Goal: Manage account settings

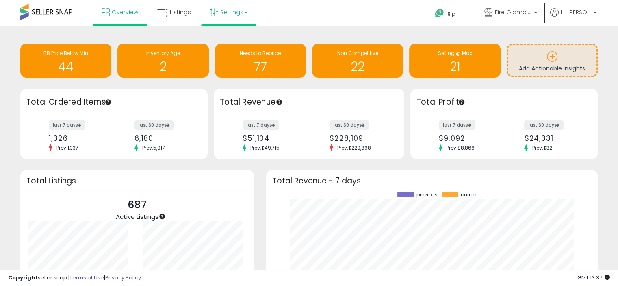
click at [245, 10] on link "Settings" at bounding box center [229, 12] width 50 height 24
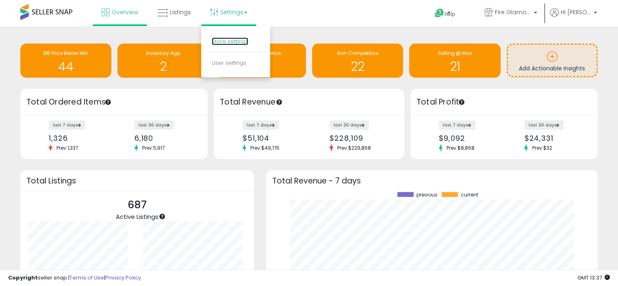
click at [234, 41] on link "Store settings" at bounding box center [230, 41] width 37 height 8
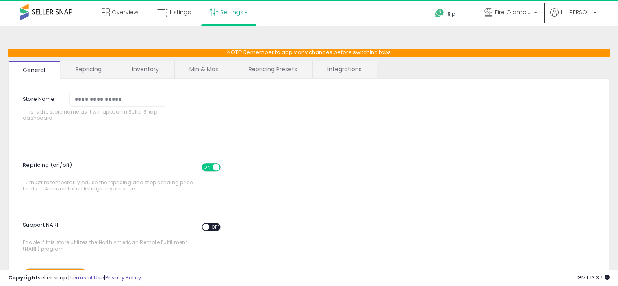
click at [228, 16] on link "Settings" at bounding box center [229, 12] width 50 height 24
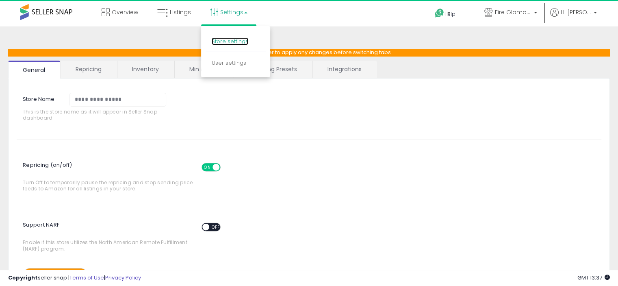
click at [233, 43] on link "Store settings" at bounding box center [230, 41] width 37 height 8
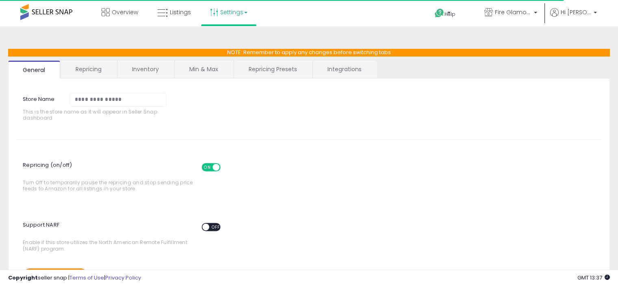
click at [226, 20] on link "Settings" at bounding box center [229, 12] width 50 height 24
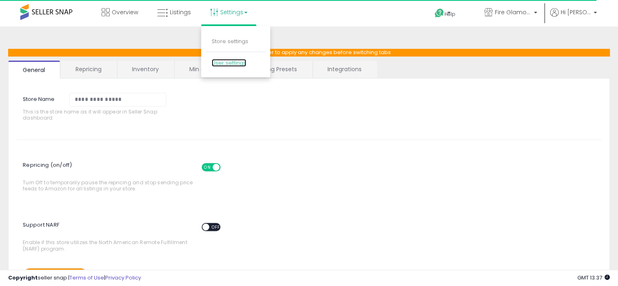
click at [238, 61] on link "User settings" at bounding box center [229, 63] width 35 height 8
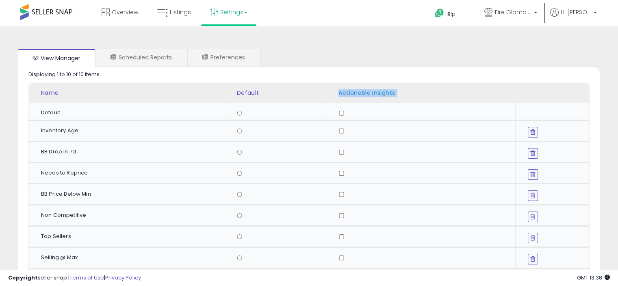
drag, startPoint x: 329, startPoint y: 90, endPoint x: 399, endPoint y: 93, distance: 69.9
click at [399, 93] on th "Actionable Insights" at bounding box center [420, 93] width 189 height 20
click at [394, 97] on div at bounding box center [394, 97] width 0 height 0
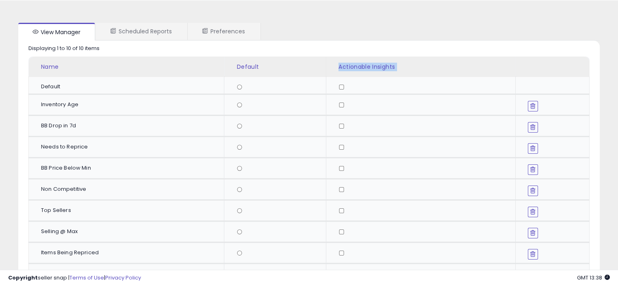
scroll to position [41, 0]
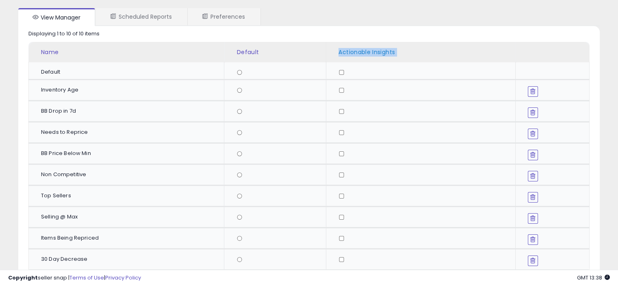
click at [335, 50] on th "Actionable Insights" at bounding box center [420, 52] width 189 height 20
drag, startPoint x: 329, startPoint y: 48, endPoint x: 397, endPoint y: 61, distance: 69.0
click at [397, 61] on th "Actionable Insights" at bounding box center [420, 52] width 189 height 20
click at [392, 56] on div at bounding box center [392, 56] width 0 height 0
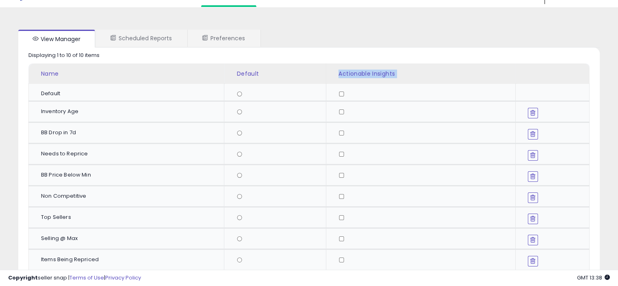
scroll to position [0, 0]
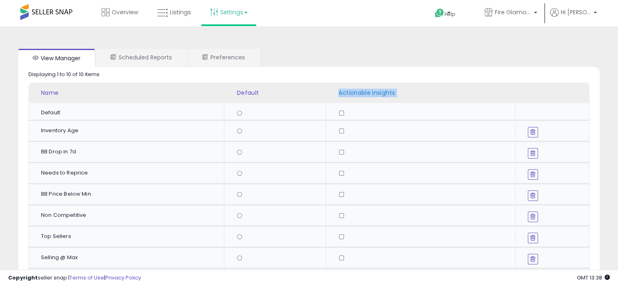
click at [433, 98] on th "Actionable Insights" at bounding box center [420, 93] width 189 height 20
click at [455, 10] on p "Help" at bounding box center [449, 14] width 31 height 8
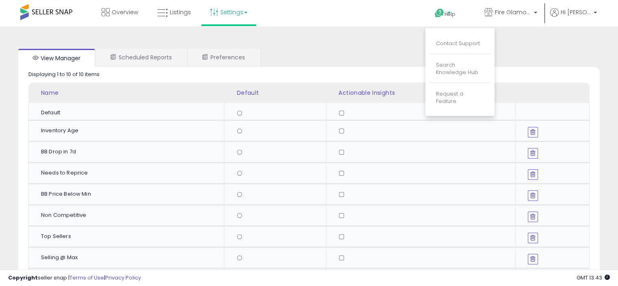
click at [54, 13] on span at bounding box center [46, 12] width 52 height 16
